Goal: Task Accomplishment & Management: Manage account settings

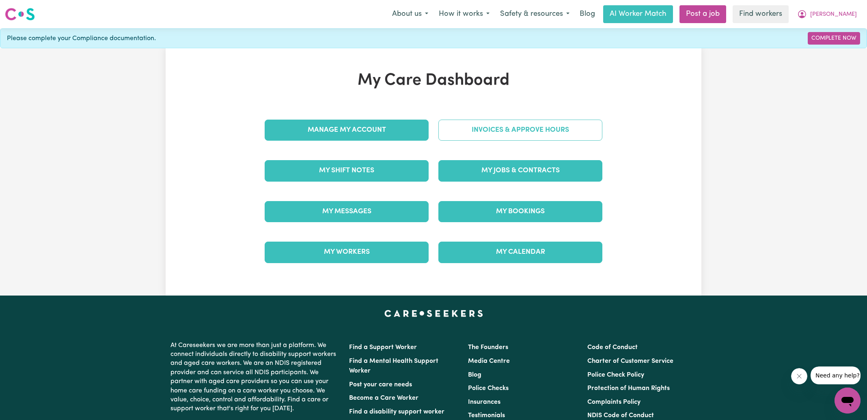
click at [457, 136] on link "Invoices & Approve Hours" at bounding box center [520, 130] width 164 height 21
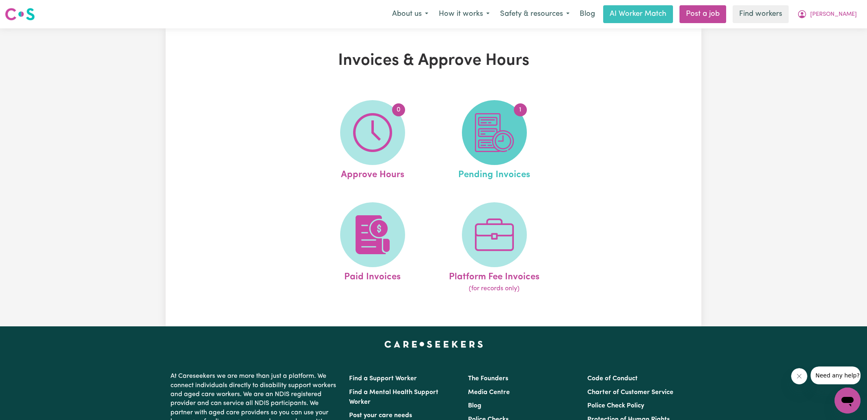
click at [496, 157] on span "1" at bounding box center [494, 132] width 65 height 65
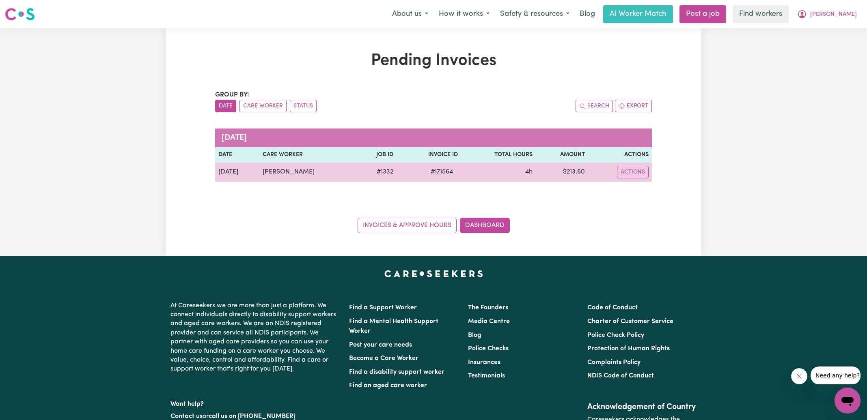
click at [451, 171] on span "# 171564" at bounding box center [442, 172] width 32 height 10
copy span "171564"
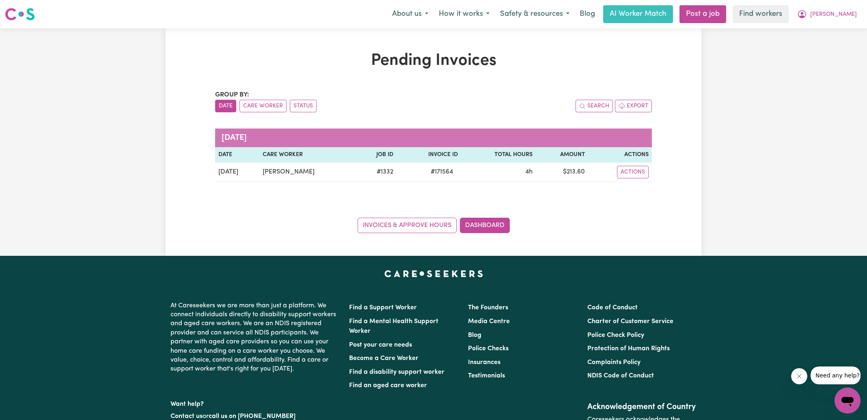
drag, startPoint x: 837, startPoint y: 57, endPoint x: 840, endPoint y: 30, distance: 26.5
click at [837, 56] on div "Pending Invoices Group by: Date Care Worker Status Search Export [DATE] Date Ca…" at bounding box center [433, 142] width 867 height 228
click at [807, 14] on icon "My Account" at bounding box center [802, 14] width 10 height 10
click at [817, 45] on link "Logout" at bounding box center [829, 46] width 64 height 15
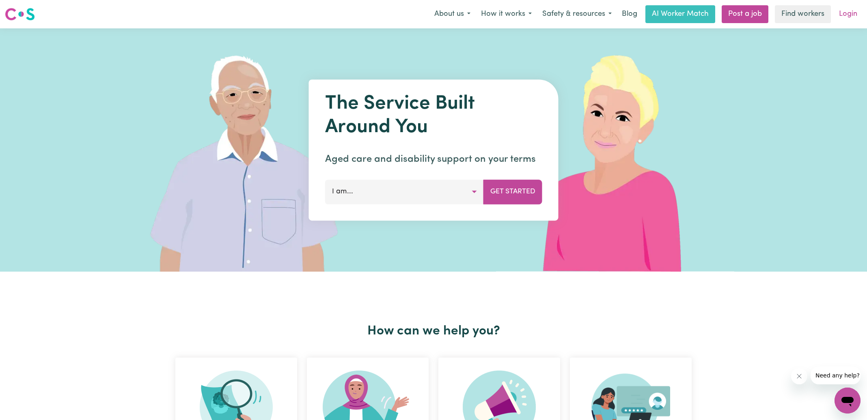
click at [851, 17] on link "Login" at bounding box center [848, 14] width 28 height 18
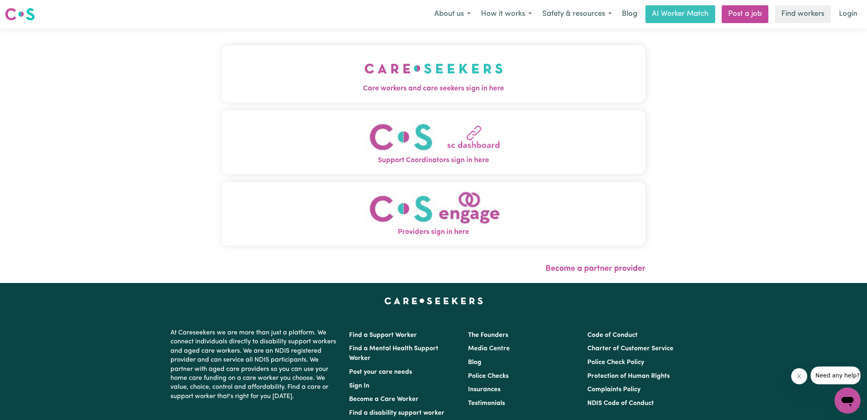
click at [396, 70] on img "Care workers and care seekers sign in here" at bounding box center [433, 69] width 138 height 30
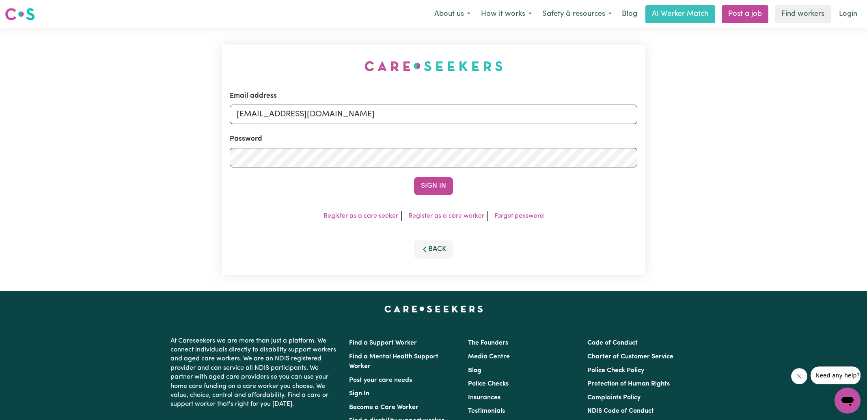
click at [226, 63] on div "Email address [EMAIL_ADDRESS][DOMAIN_NAME] Password Sign In Register as a care …" at bounding box center [433, 159] width 433 height 263
drag, startPoint x: 279, startPoint y: 112, endPoint x: 741, endPoint y: 139, distance: 462.6
click at [741, 140] on div "Email address [EMAIL_ADDRESS][DOMAIN_NAME] Password Sign In Register as a care …" at bounding box center [433, 159] width 867 height 263
type input "[EMAIL_ADDRESS][DOMAIN_NAME]"
click at [414, 177] on button "Sign In" at bounding box center [433, 186] width 39 height 18
